Goal: Information Seeking & Learning: Learn about a topic

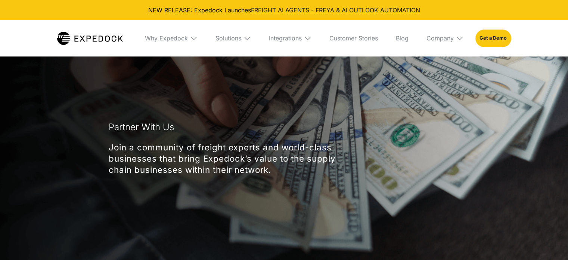
click at [225, 176] on div "Partner With Us Join a community of freight experts and world-class businesses …" at bounding box center [284, 154] width 351 height 72
click at [176, 177] on div "Partner With Us Join a community of freight experts and world-class businesses …" at bounding box center [284, 154] width 351 height 72
click at [227, 175] on div "Partner With Us Join a community of freight experts and world-class businesses …" at bounding box center [284, 154] width 351 height 72
click at [230, 175] on div "Partner With Us Join a community of freight experts and world-class businesses …" at bounding box center [284, 154] width 351 height 72
click at [260, 178] on div "Partner With Us Join a community of freight experts and world-class businesses …" at bounding box center [284, 154] width 351 height 72
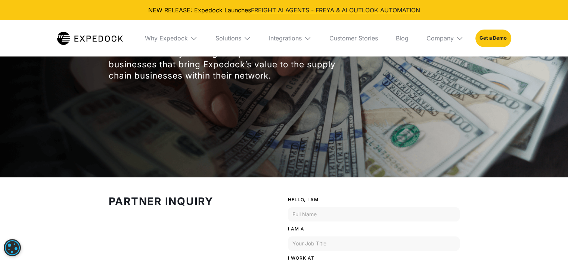
scroll to position [75, 0]
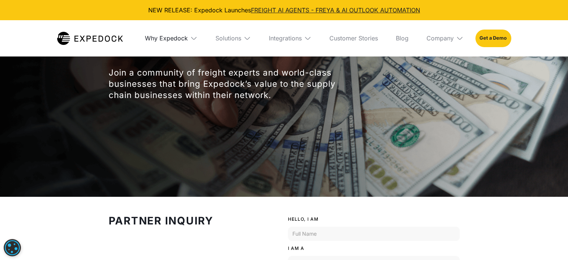
click at [171, 38] on div "Why Expedock" at bounding box center [166, 37] width 43 height 7
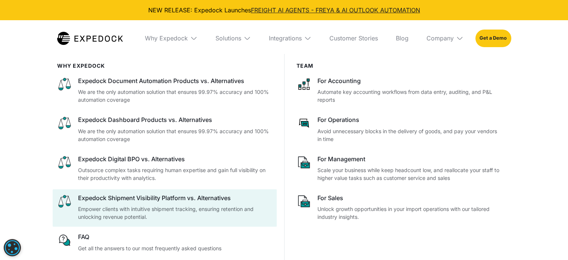
scroll to position [37, 0]
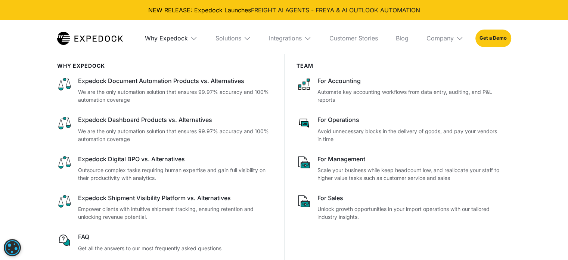
click at [185, 41] on div "Why Expedock" at bounding box center [166, 37] width 43 height 7
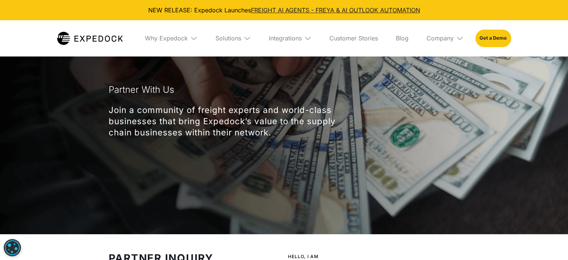
click at [235, 34] on div "Solutions" at bounding box center [233, 38] width 47 height 36
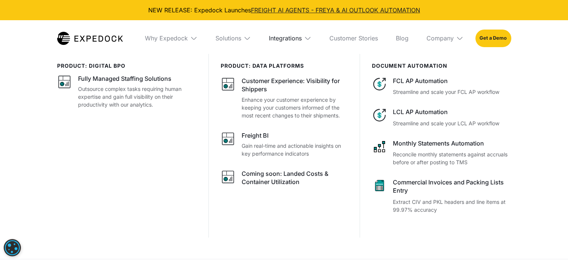
click at [297, 40] on div "Integrations" at bounding box center [285, 37] width 33 height 7
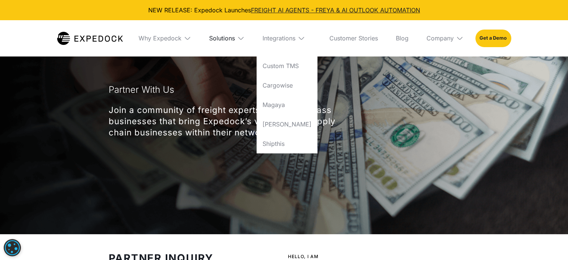
click at [232, 38] on div "Solutions" at bounding box center [222, 37] width 26 height 7
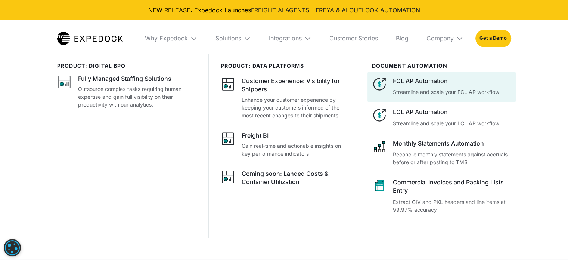
click at [411, 86] on div "FCL AP Automation Streamline and scale your FCL AP workflow" at bounding box center [452, 86] width 118 height 19
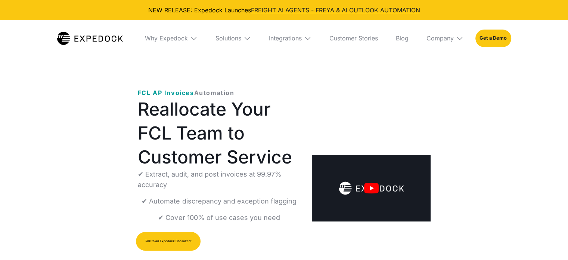
select select
click at [376, 183] on img "open lightbox" at bounding box center [371, 188] width 118 height 66
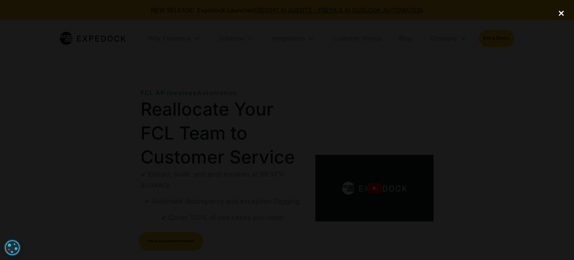
click at [560, 13] on div "close lightbox" at bounding box center [560, 13] width 25 height 16
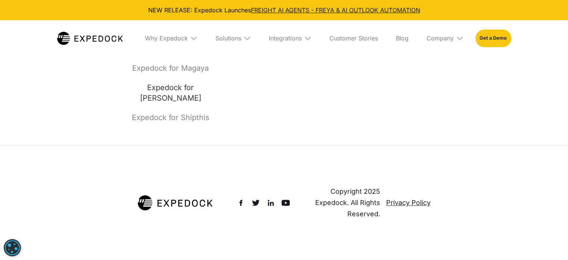
scroll to position [3303, 0]
click at [176, 41] on div "Why Expedock" at bounding box center [166, 37] width 43 height 7
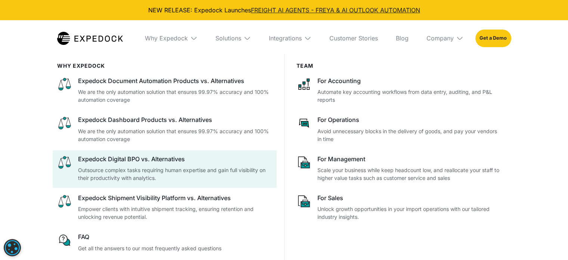
scroll to position [3341, 0]
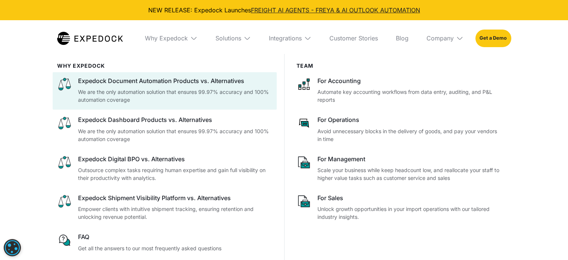
click at [169, 87] on div "Expedock Document Automation Products vs. Alternatives We are the only automati…" at bounding box center [175, 90] width 194 height 27
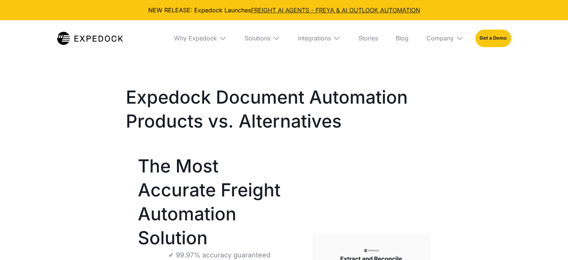
select select
click at [350, 11] on link "FREIGHT AI AGENTS - FREYA & AI OUTLOOK AUTOMATION" at bounding box center [335, 9] width 169 height 7
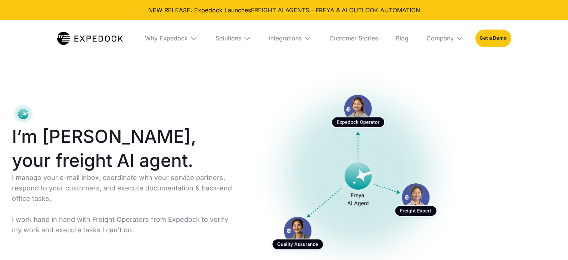
select select
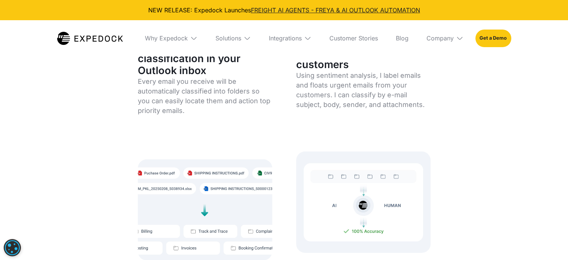
scroll to position [2427, 0]
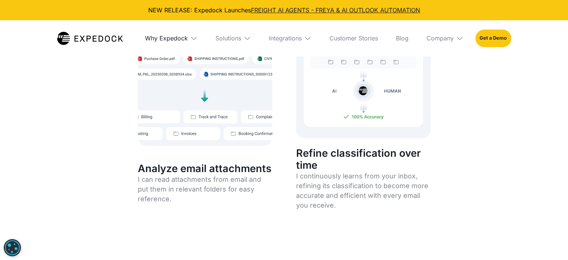
click at [175, 37] on div "Why Expedock" at bounding box center [166, 37] width 43 height 7
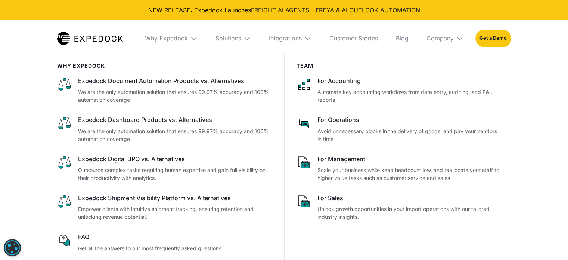
click at [239, 33] on div "Solutions" at bounding box center [233, 38] width 47 height 36
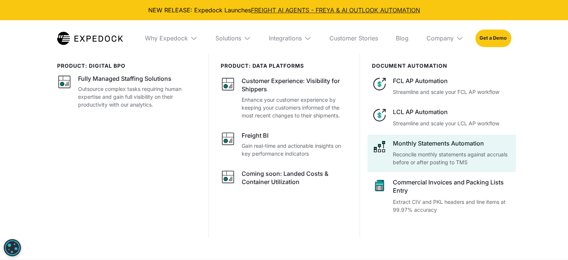
scroll to position [2577, 0]
